Goal: Contribute content: Add original content to the website for others to see

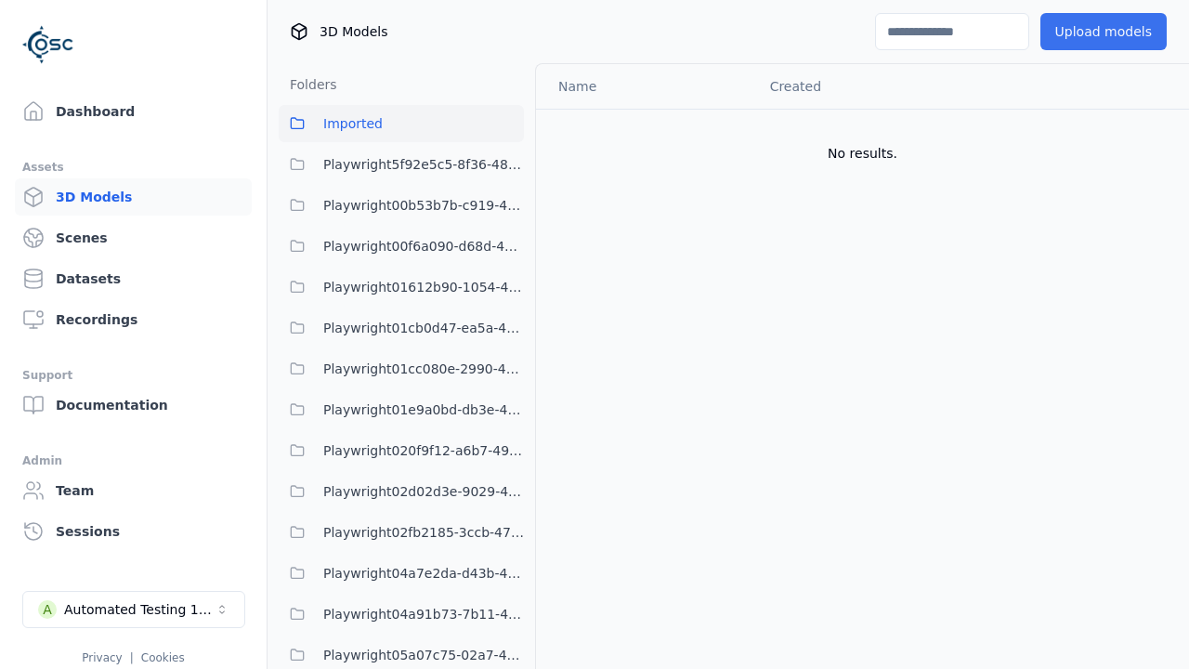
click at [1107, 32] on button "Upload models" at bounding box center [1104, 31] width 126 height 37
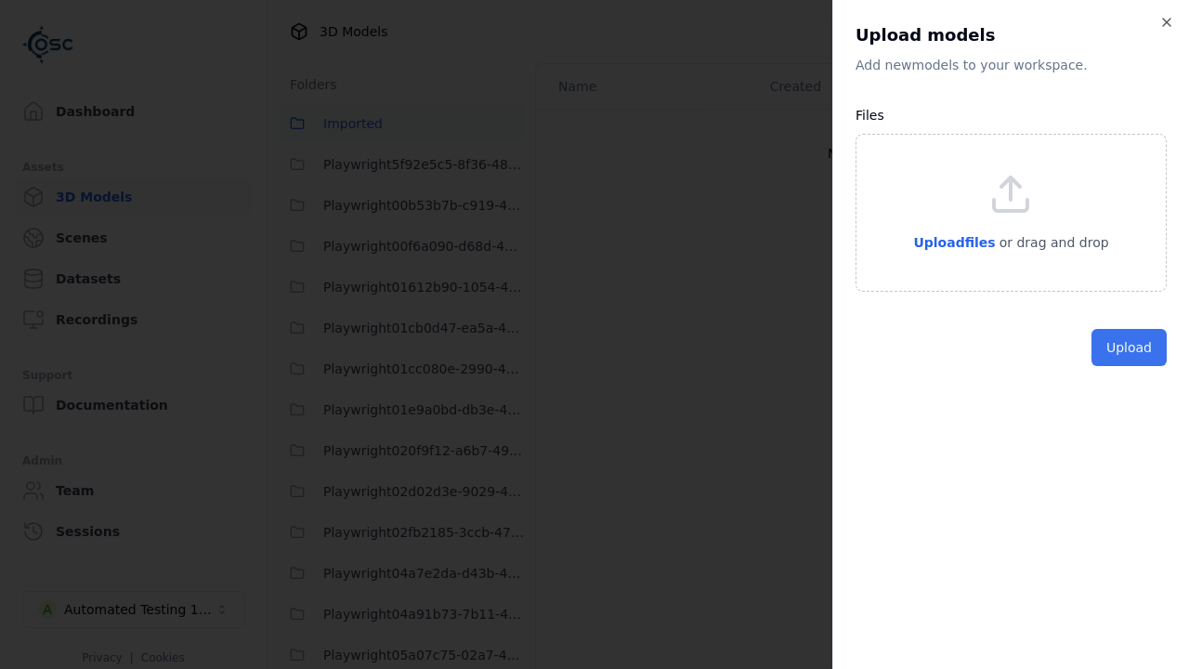
click at [1131, 366] on button "Upload" at bounding box center [1129, 347] width 75 height 37
